Goal: Information Seeking & Learning: Learn about a topic

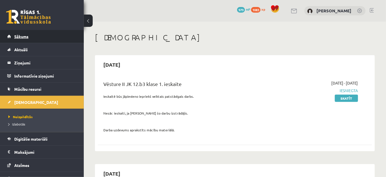
click at [33, 37] on link "Sākums" at bounding box center [42, 36] width 70 height 13
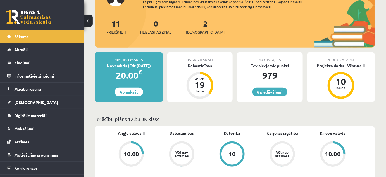
scroll to position [51, 0]
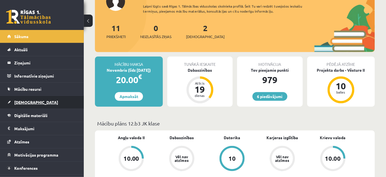
click at [27, 98] on link "[DEMOGRAPHIC_DATA]" at bounding box center [42, 102] width 70 height 13
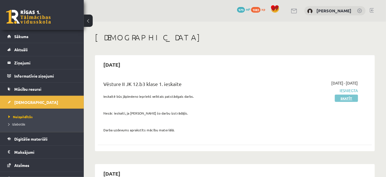
click at [343, 98] on link "Skatīt" at bounding box center [346, 97] width 23 height 7
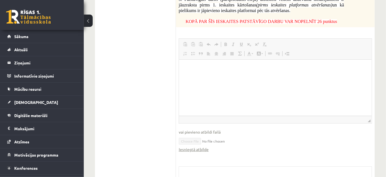
scroll to position [501, 0]
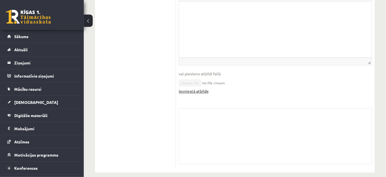
click at [187, 88] on link "Iesniegtā atbilde" at bounding box center [194, 91] width 30 height 6
click at [36, 114] on span "Digitālie materiāli" at bounding box center [30, 115] width 33 height 5
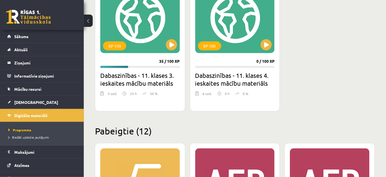
scroll to position [145, 0]
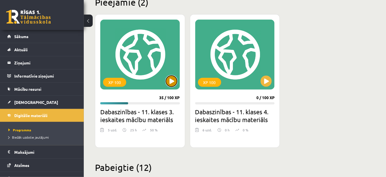
click at [173, 81] on button at bounding box center [171, 80] width 11 height 11
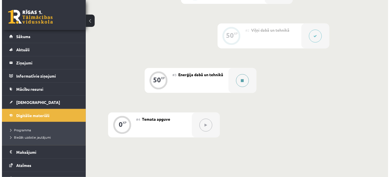
scroll to position [178, 0]
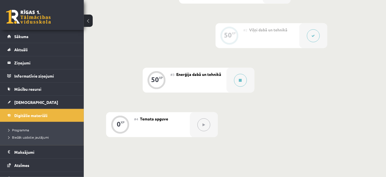
click at [314, 36] on icon at bounding box center [313, 35] width 3 height 3
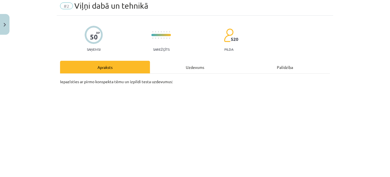
scroll to position [0, 0]
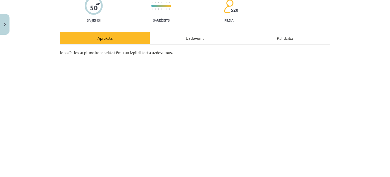
click at [182, 40] on div "Uzdevums" at bounding box center [195, 38] width 90 height 13
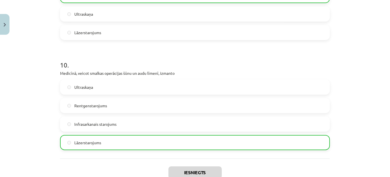
scroll to position [1085, 0]
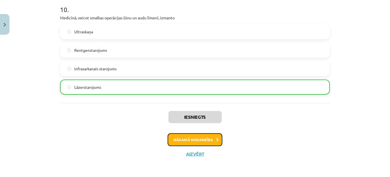
click at [201, 142] on button "Nākamā nodarbība" at bounding box center [195, 139] width 55 height 13
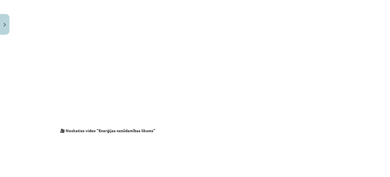
scroll to position [110, 0]
